Goal: Task Accomplishment & Management: Manage account settings

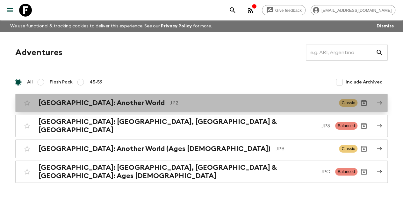
click at [101, 107] on div "[GEOGRAPHIC_DATA]: Another World JP2 Classic" at bounding box center [189, 103] width 337 height 13
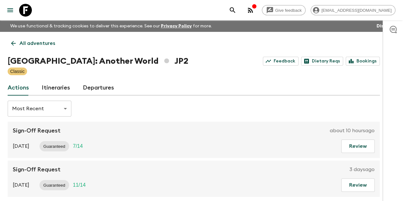
scroll to position [30, 0]
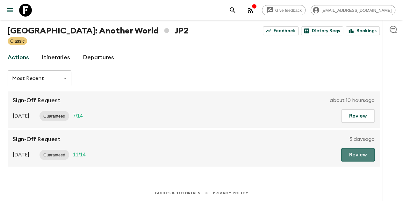
click at [366, 153] on button "Review" at bounding box center [357, 154] width 33 height 13
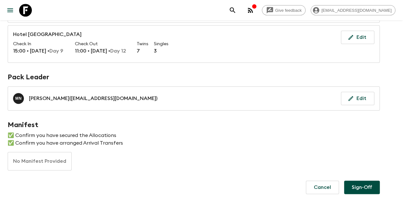
scroll to position [290, 0]
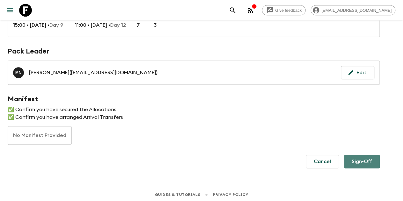
click at [374, 155] on button "Sign-Off" at bounding box center [362, 161] width 36 height 13
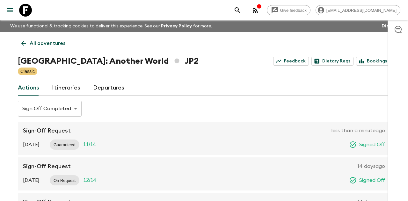
click at [70, 114] on body "Give feedback [EMAIL_ADDRESS][DOMAIN_NAME] We use functional & tracking cookies…" at bounding box center [204, 138] width 408 height 277
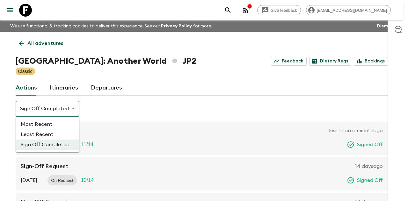
click at [55, 121] on li "Most Recent" at bounding box center [48, 124] width 64 height 10
type input "MOST_RECENT"
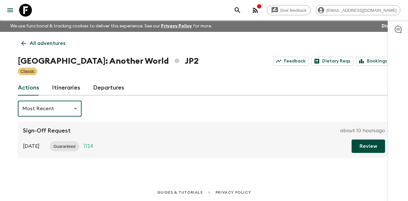
click at [362, 147] on button "Review" at bounding box center [367, 146] width 33 height 13
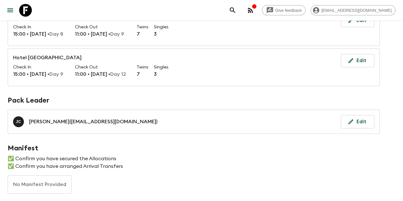
scroll to position [255, 0]
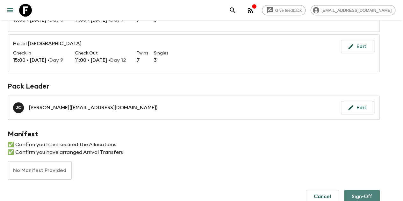
click at [362, 192] on button "Sign-Off" at bounding box center [362, 196] width 36 height 13
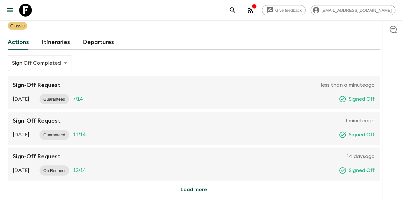
scroll to position [11, 0]
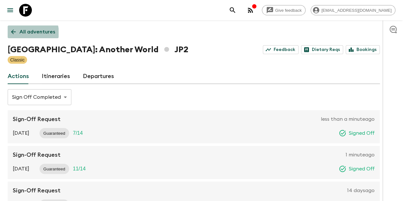
click at [17, 33] on icon at bounding box center [13, 31] width 7 height 7
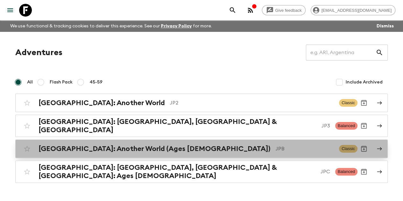
click at [97, 145] on h2 "[GEOGRAPHIC_DATA]: Another World (Ages [DEMOGRAPHIC_DATA])" at bounding box center [155, 149] width 232 height 8
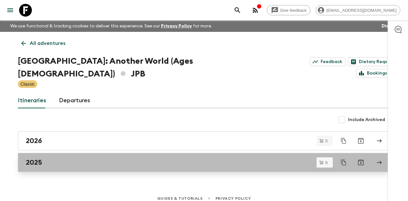
click at [96, 153] on link "2025" at bounding box center [204, 162] width 372 height 19
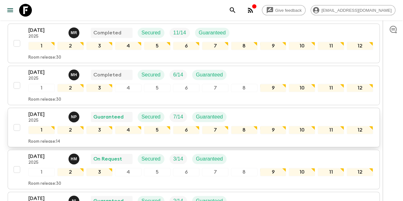
scroll to position [159, 0]
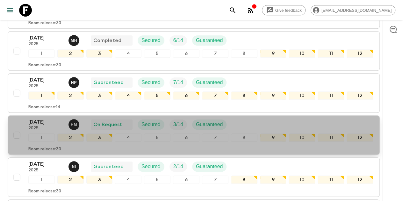
click at [61, 118] on p "[DATE]" at bounding box center [45, 122] width 35 height 8
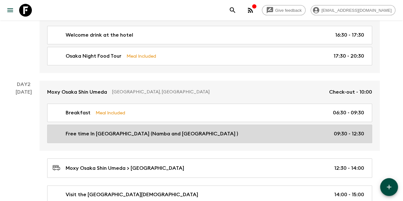
scroll to position [159, 0]
